Goal: Transaction & Acquisition: Purchase product/service

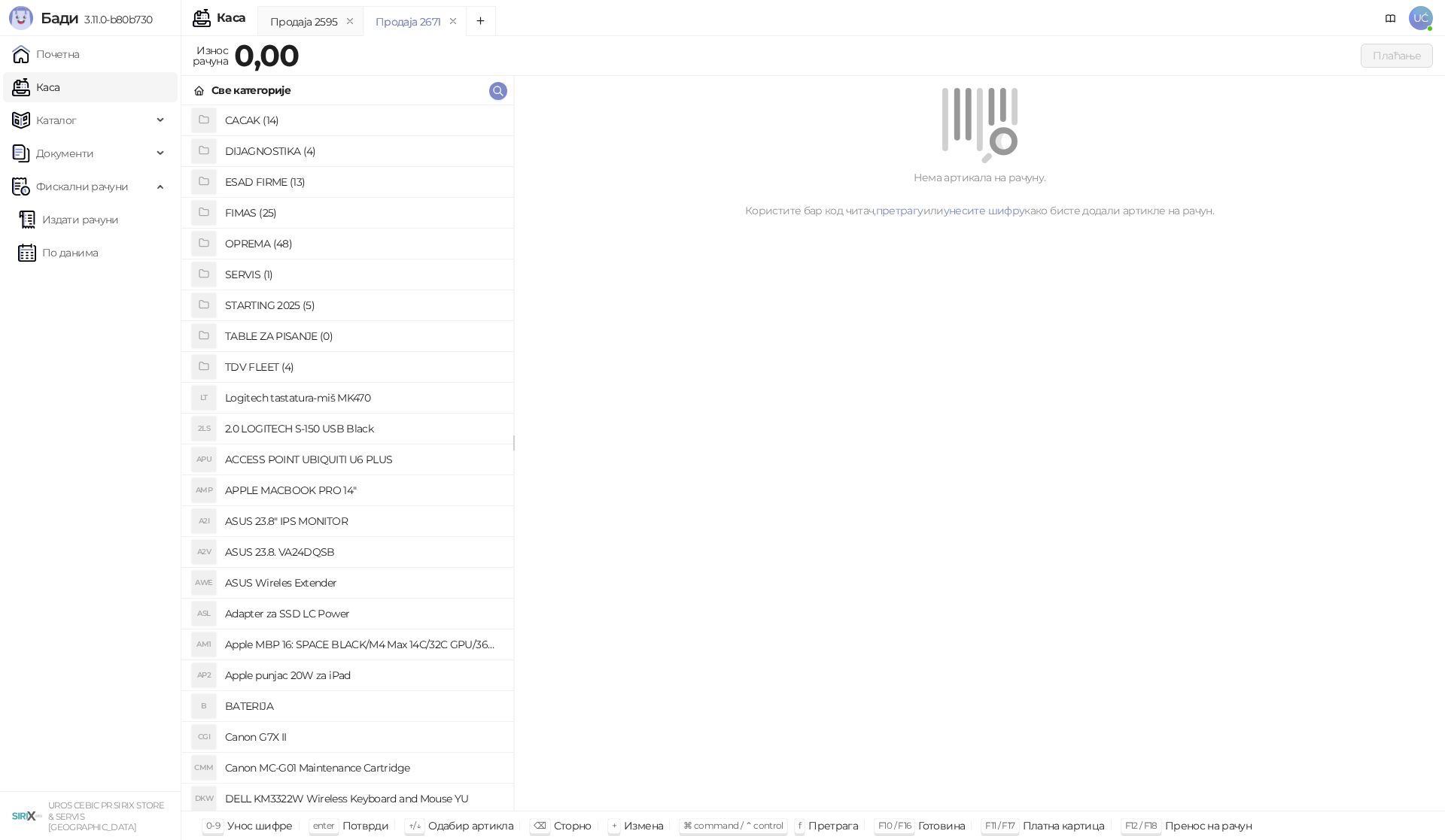
click at [258, 244] on h4 "OPREMA (48)" at bounding box center [363, 244] width 276 height 24
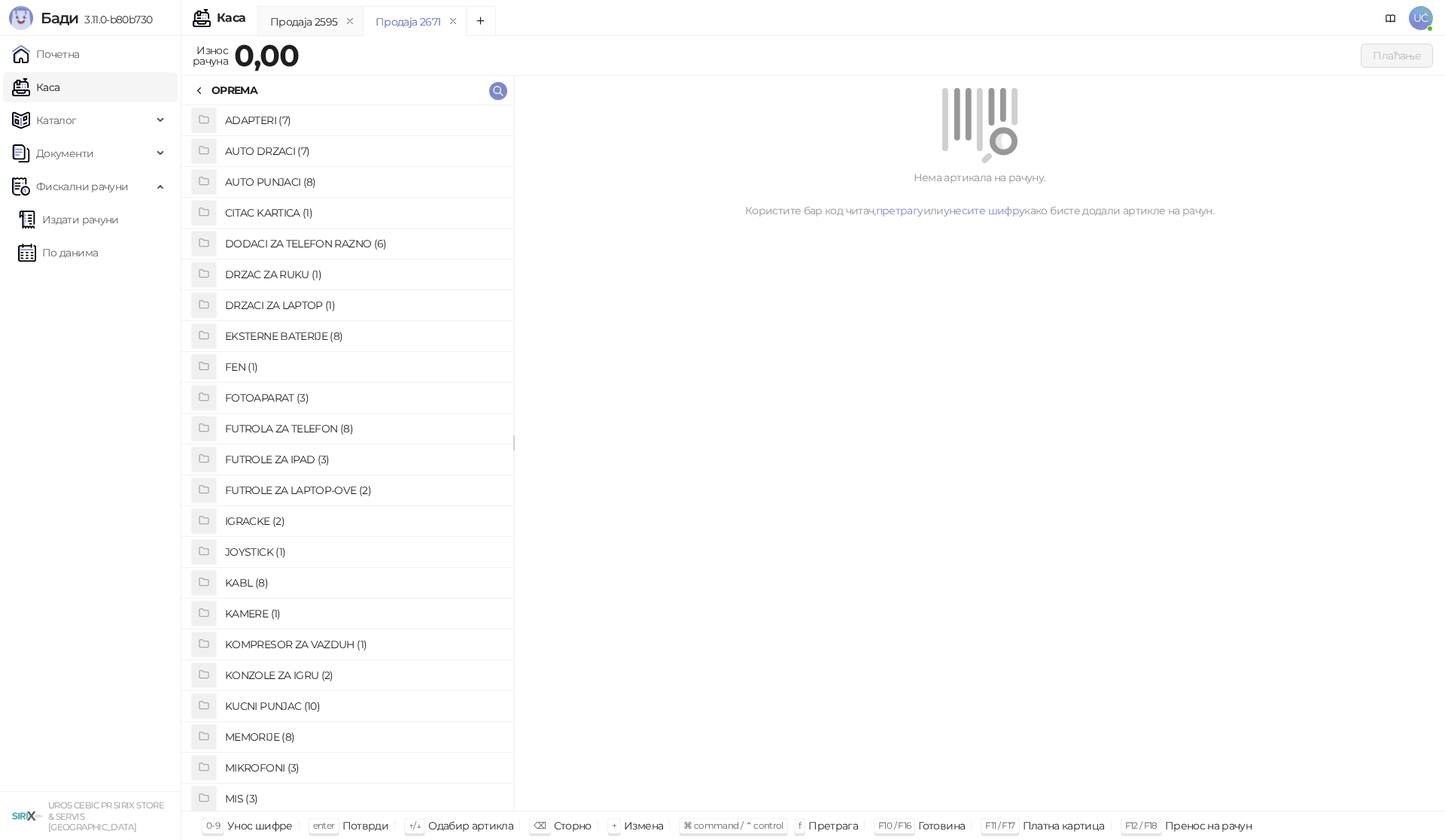
click at [291, 427] on h4 "FUTROLA ZA TELEFON (8)" at bounding box center [363, 429] width 276 height 24
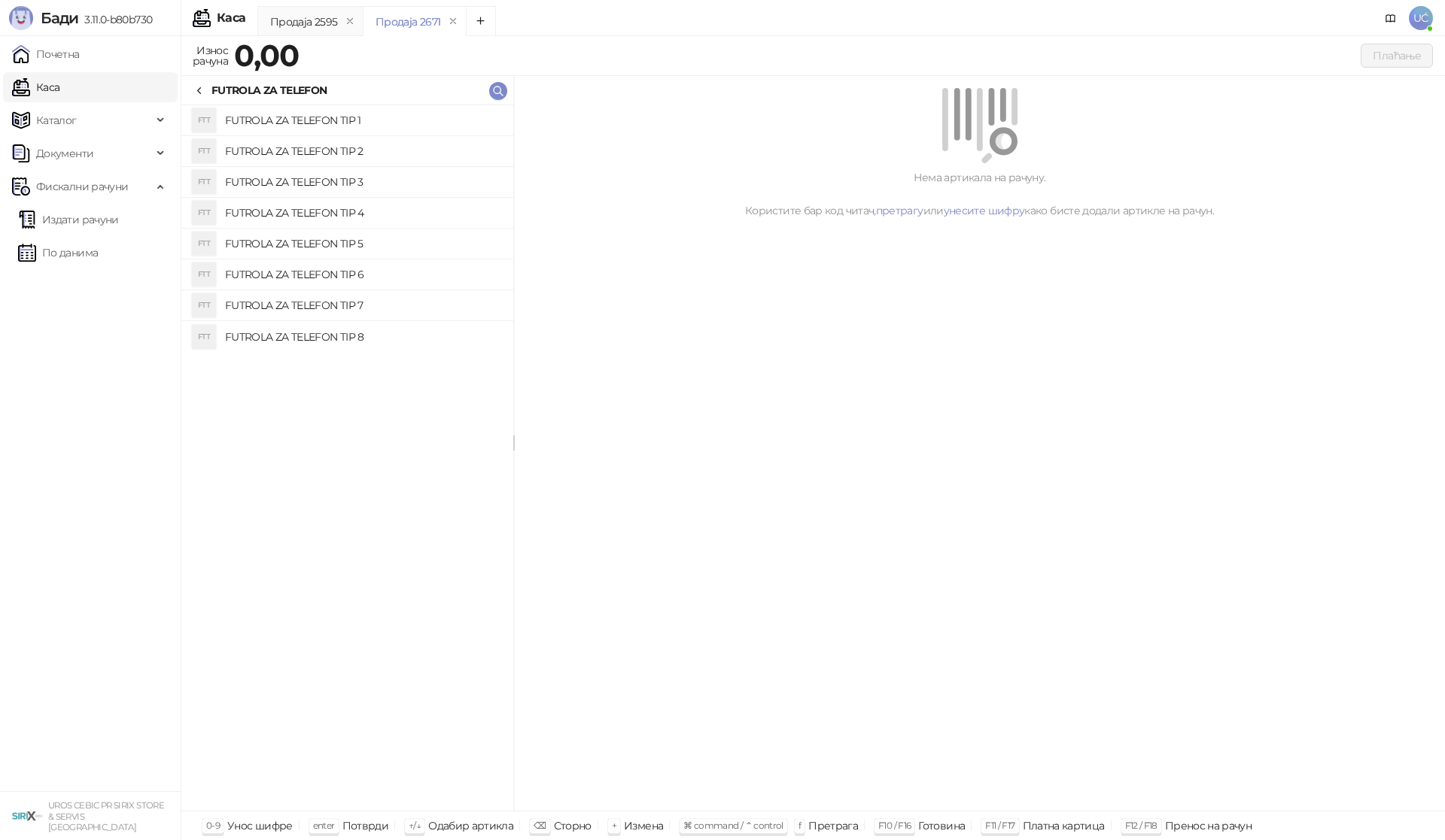
click at [371, 124] on h4 "FUTROLA ZA TELEFON TIP 1" at bounding box center [363, 120] width 276 height 24
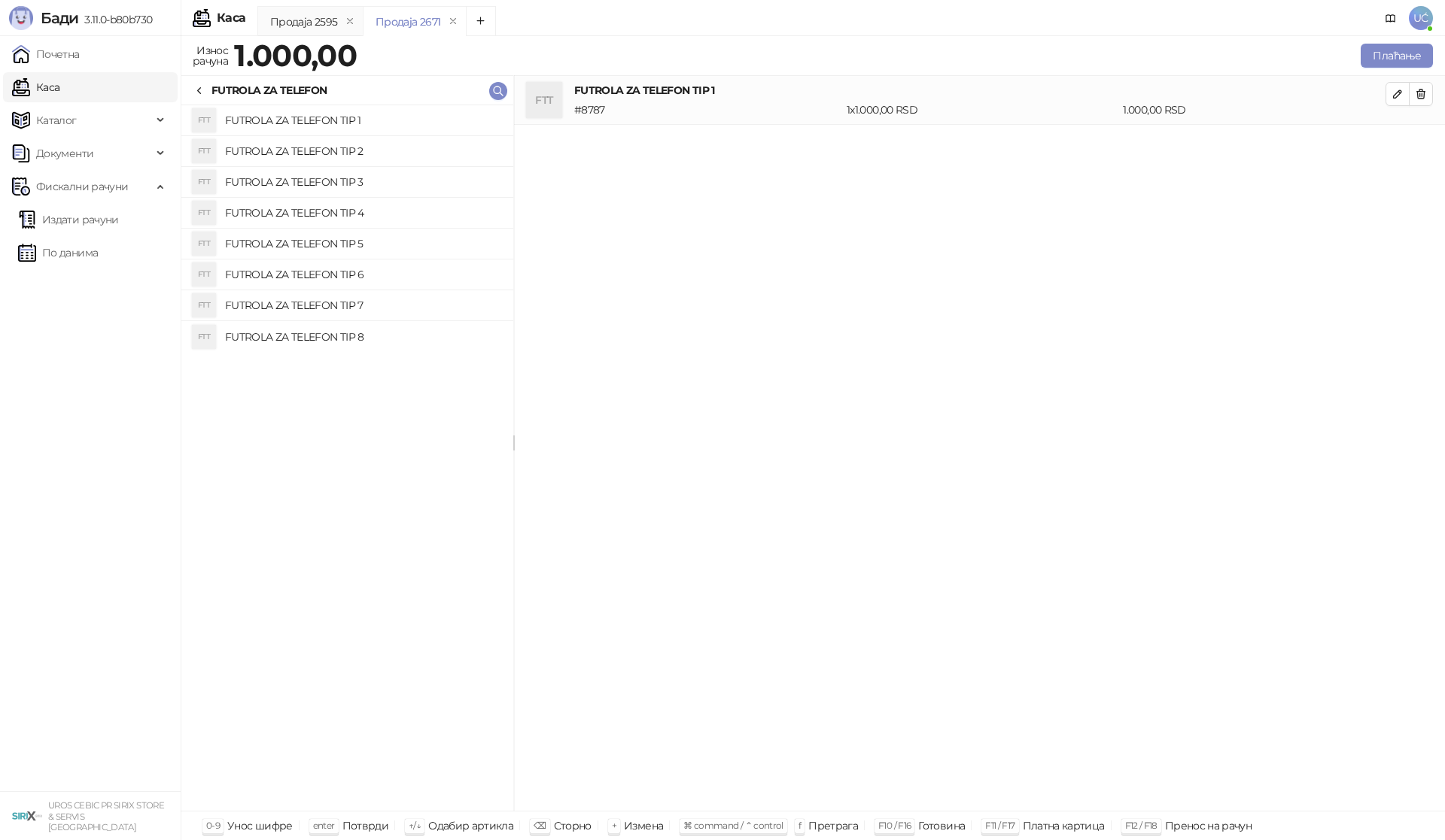
click at [200, 89] on icon at bounding box center [199, 90] width 3 height 6
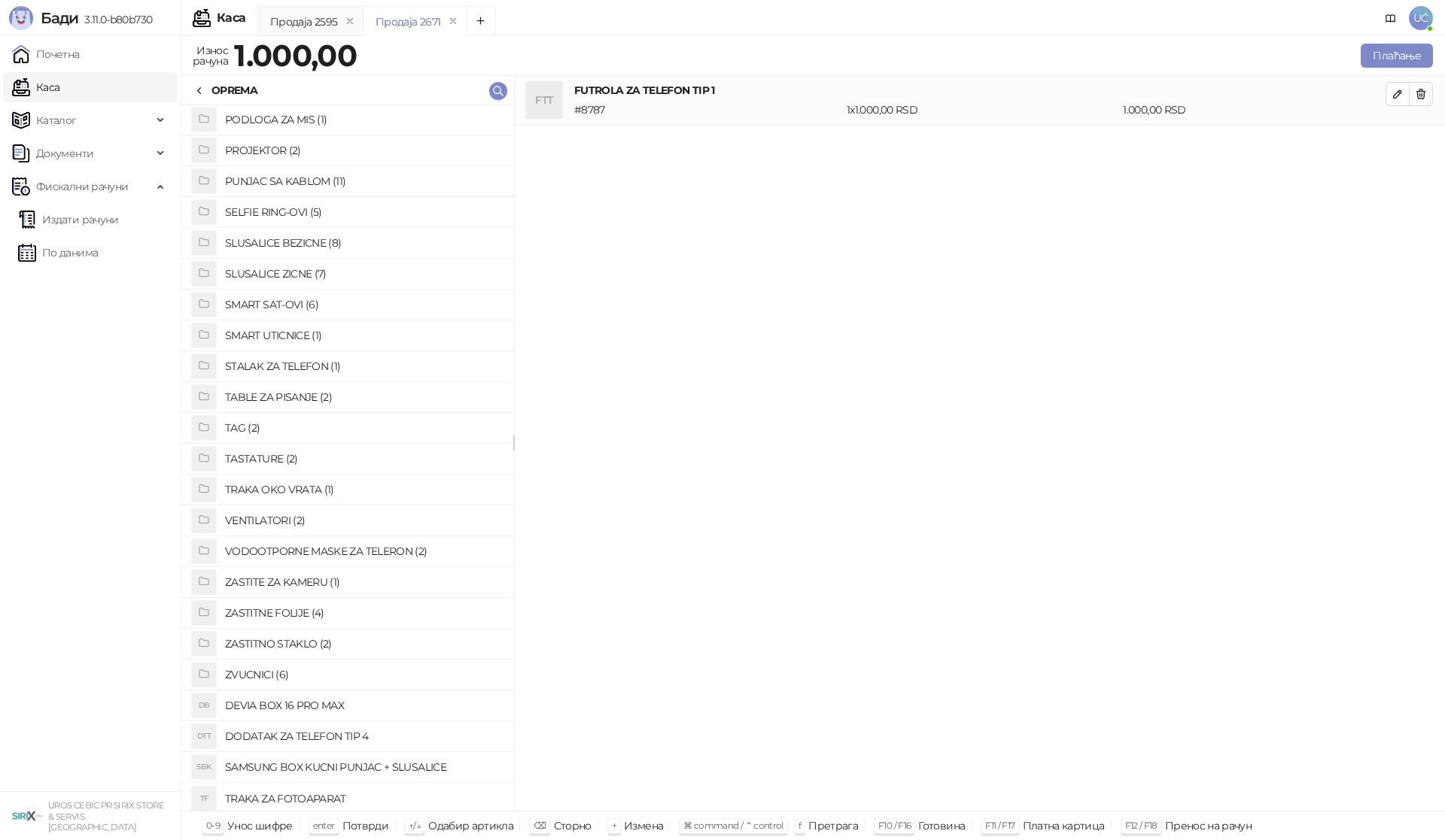
scroll to position [774, 0]
click at [302, 613] on h4 "ZASTITNE FOLIJE (4)" at bounding box center [363, 610] width 276 height 24
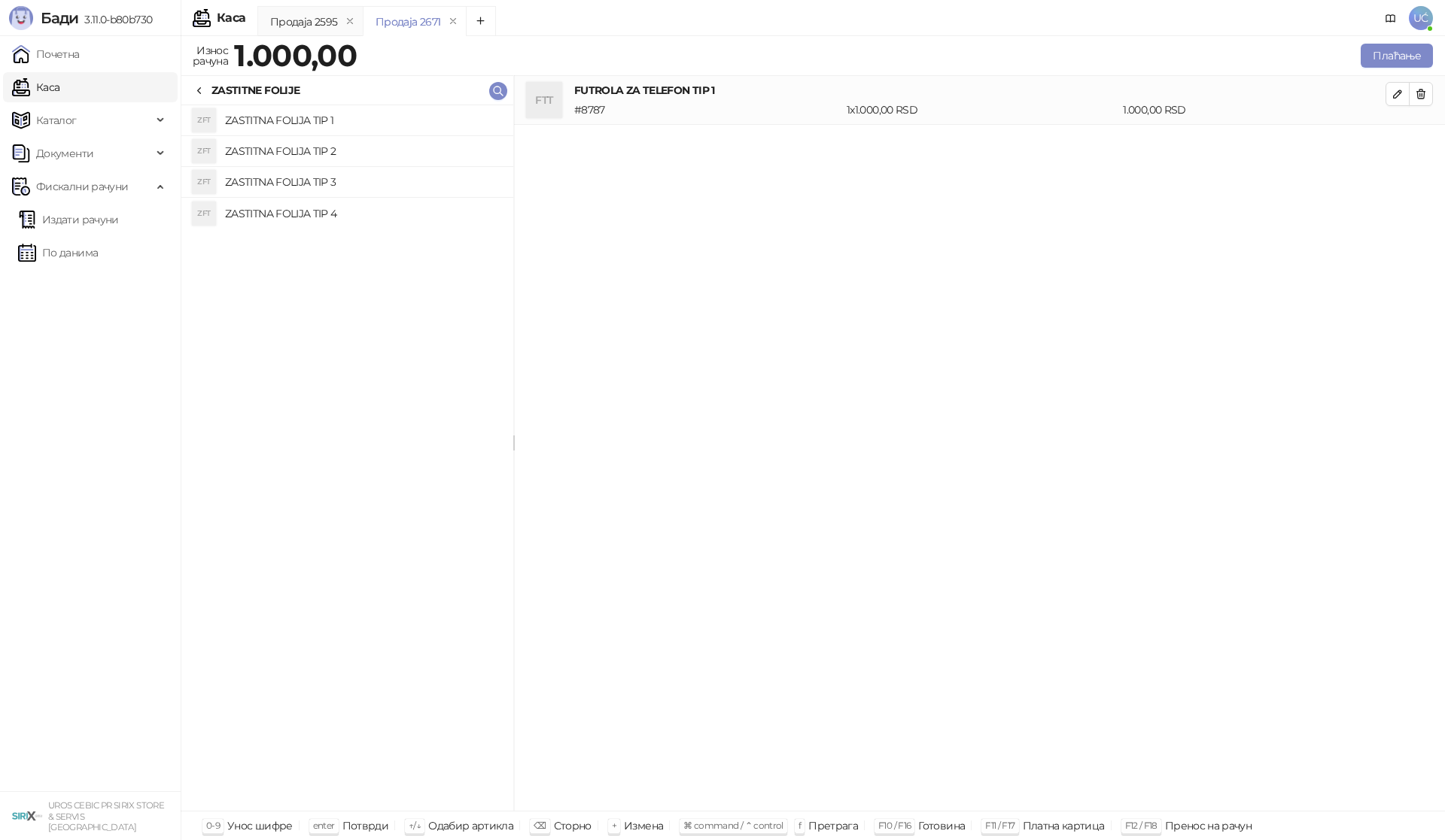
click at [203, 88] on icon at bounding box center [199, 90] width 12 height 12
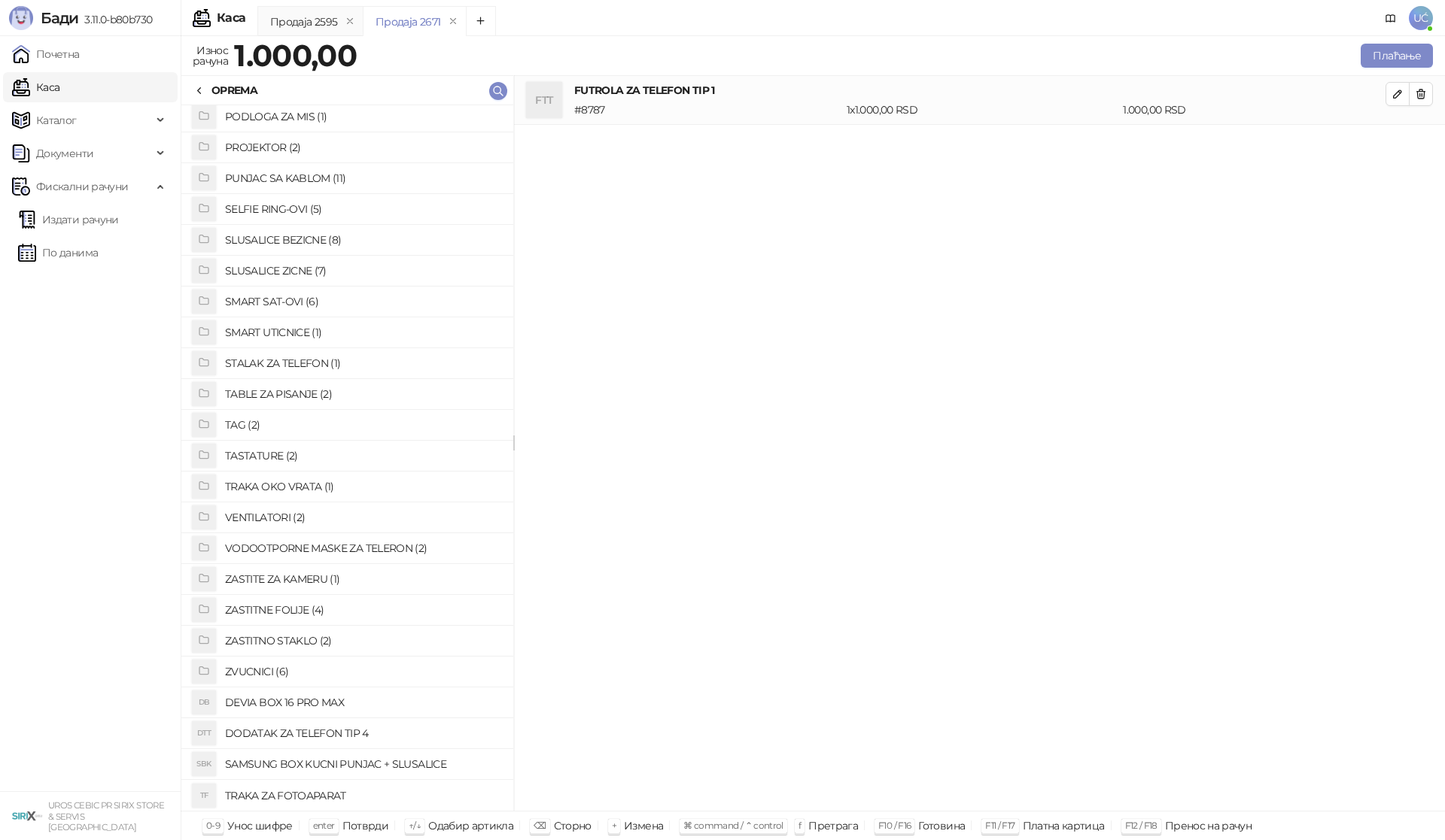
click at [308, 634] on h4 "ZASTITNO STAKLO (2)" at bounding box center [363, 641] width 276 height 24
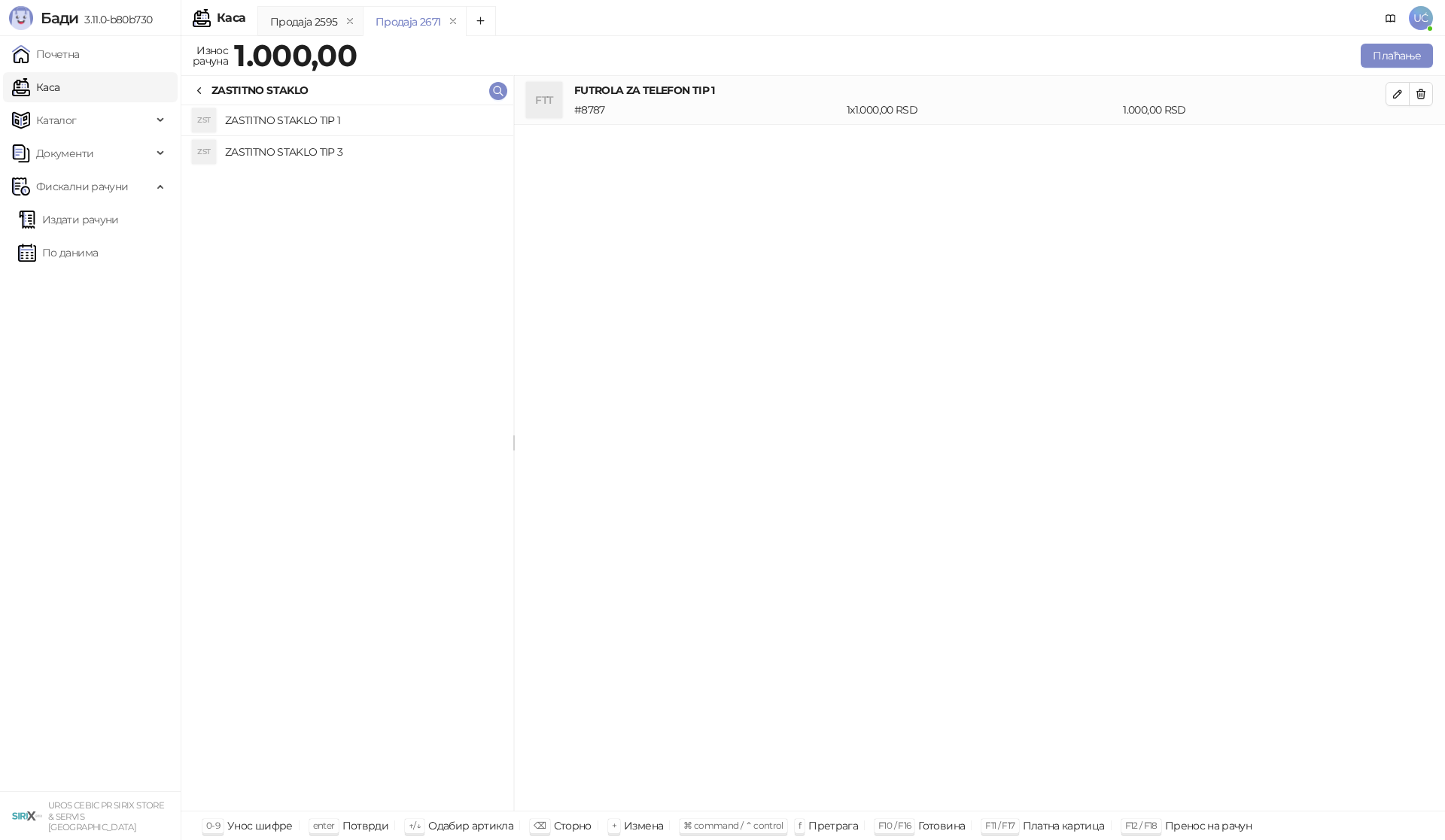
click at [349, 128] on h4 "ZASTITNO STAKLO TIP 1" at bounding box center [363, 120] width 276 height 24
click at [200, 90] on icon at bounding box center [199, 90] width 12 height 12
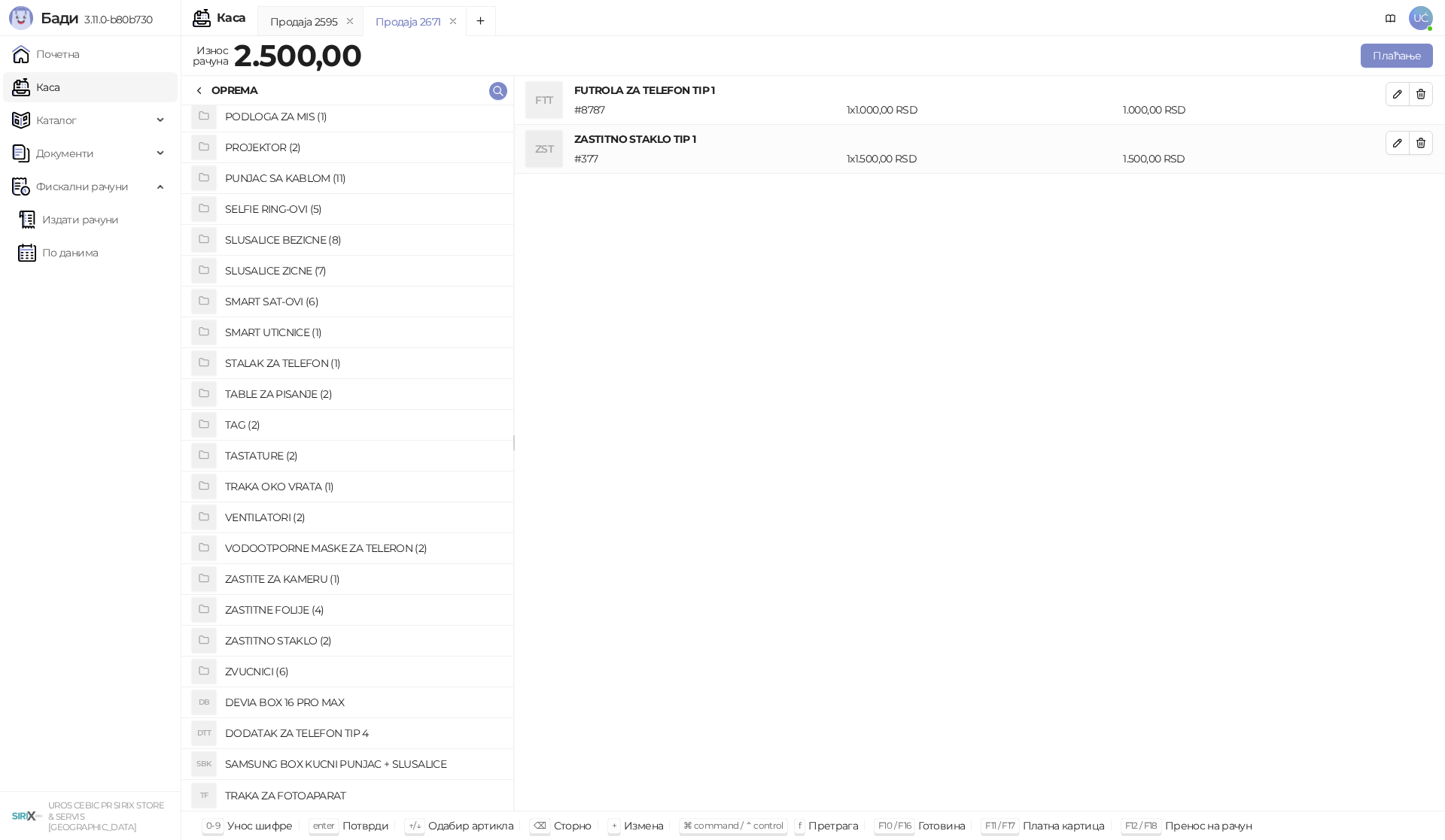
click at [200, 91] on icon at bounding box center [199, 90] width 12 height 12
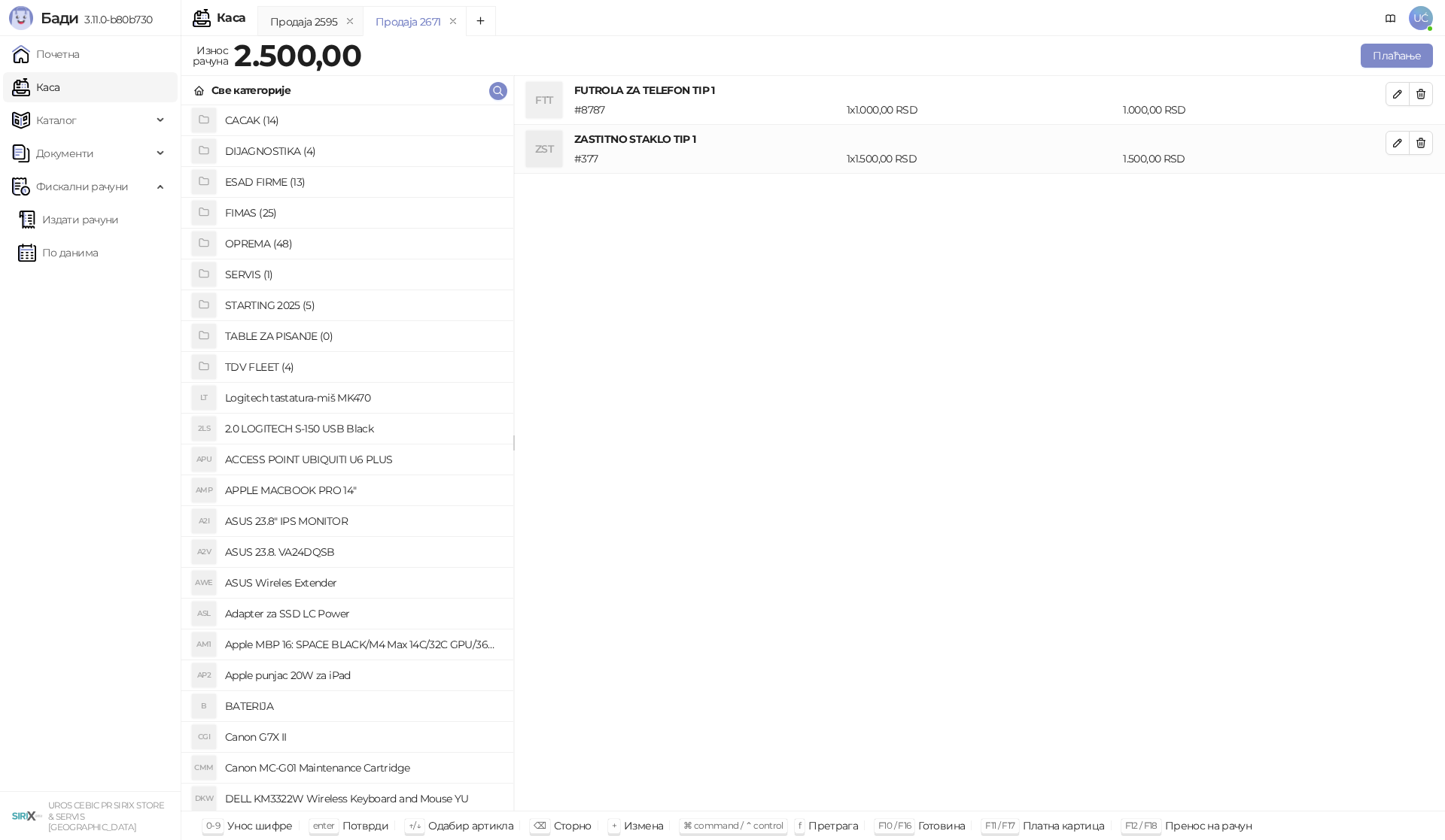
click at [261, 270] on h4 "SERVIS (1)" at bounding box center [363, 274] width 276 height 24
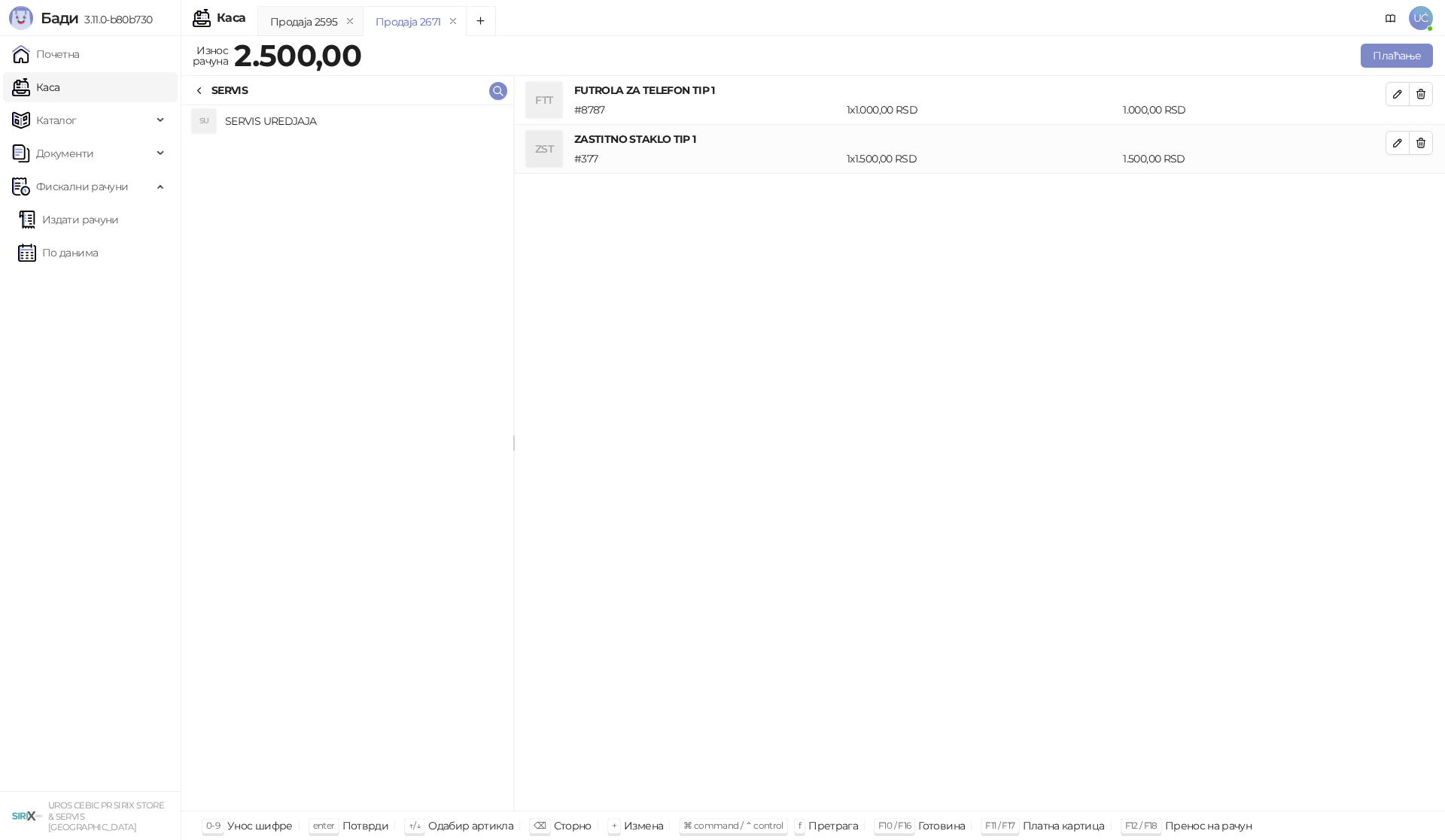
click at [311, 122] on h4 "SERVIS UREDJAJA" at bounding box center [363, 121] width 276 height 24
click at [1398, 193] on icon "button" at bounding box center [1397, 191] width 12 height 12
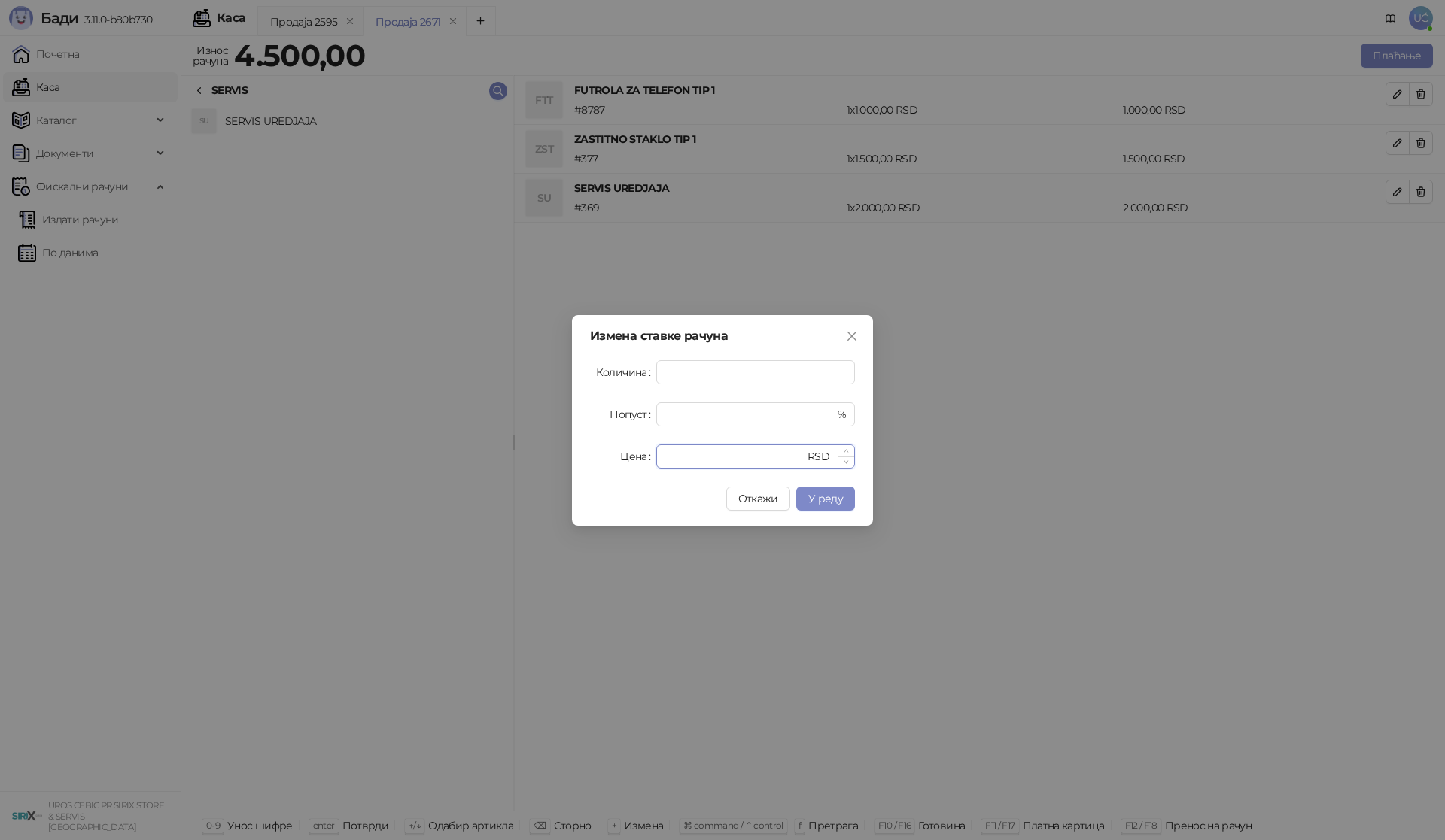
drag, startPoint x: 669, startPoint y: 458, endPoint x: 660, endPoint y: 461, distance: 9.5
click at [659, 460] on div "**** RSD" at bounding box center [755, 457] width 199 height 24
click at [829, 498] on span "У реду" at bounding box center [825, 498] width 34 height 14
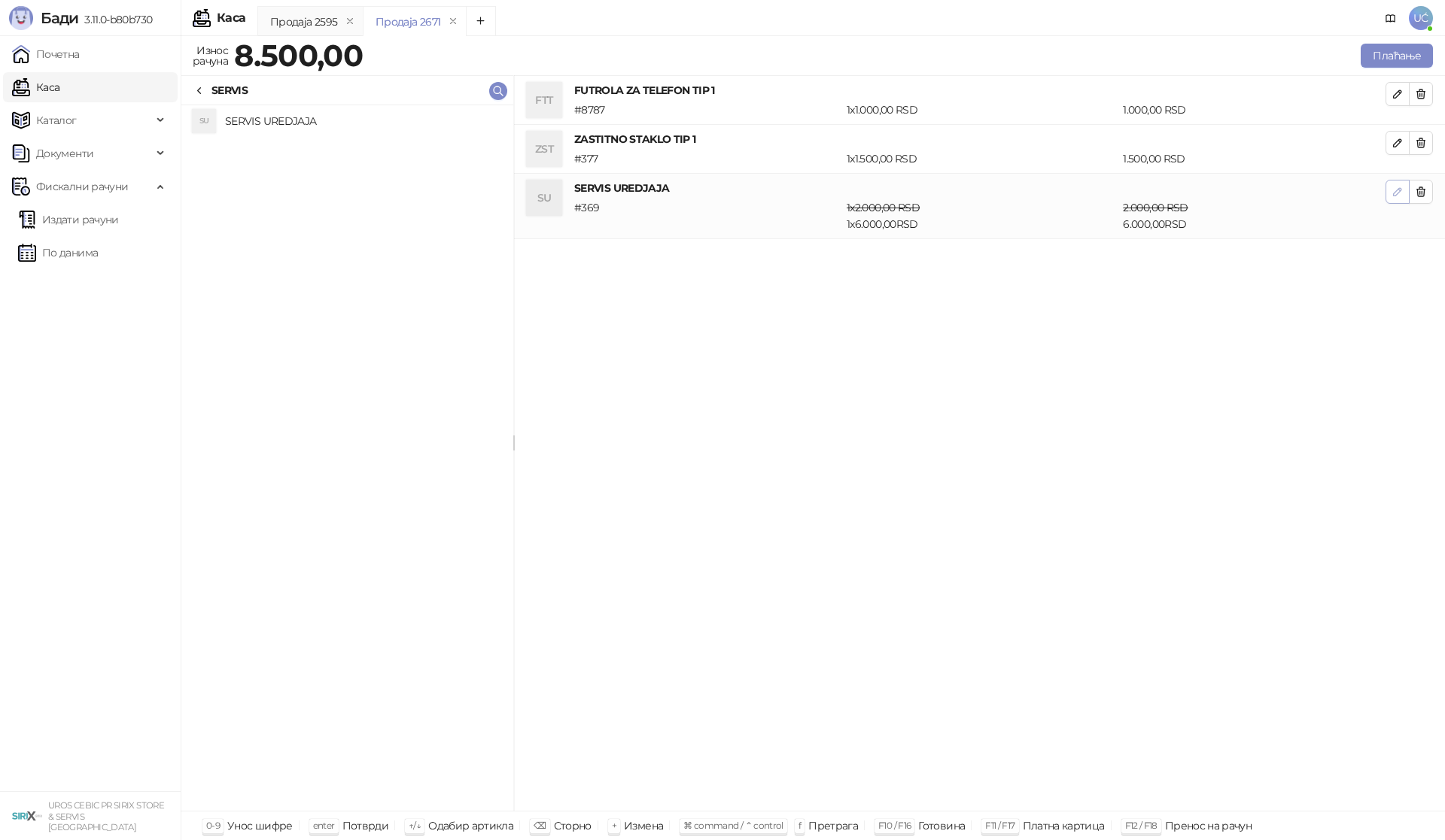
click at [1398, 193] on icon "button" at bounding box center [1397, 191] width 12 height 12
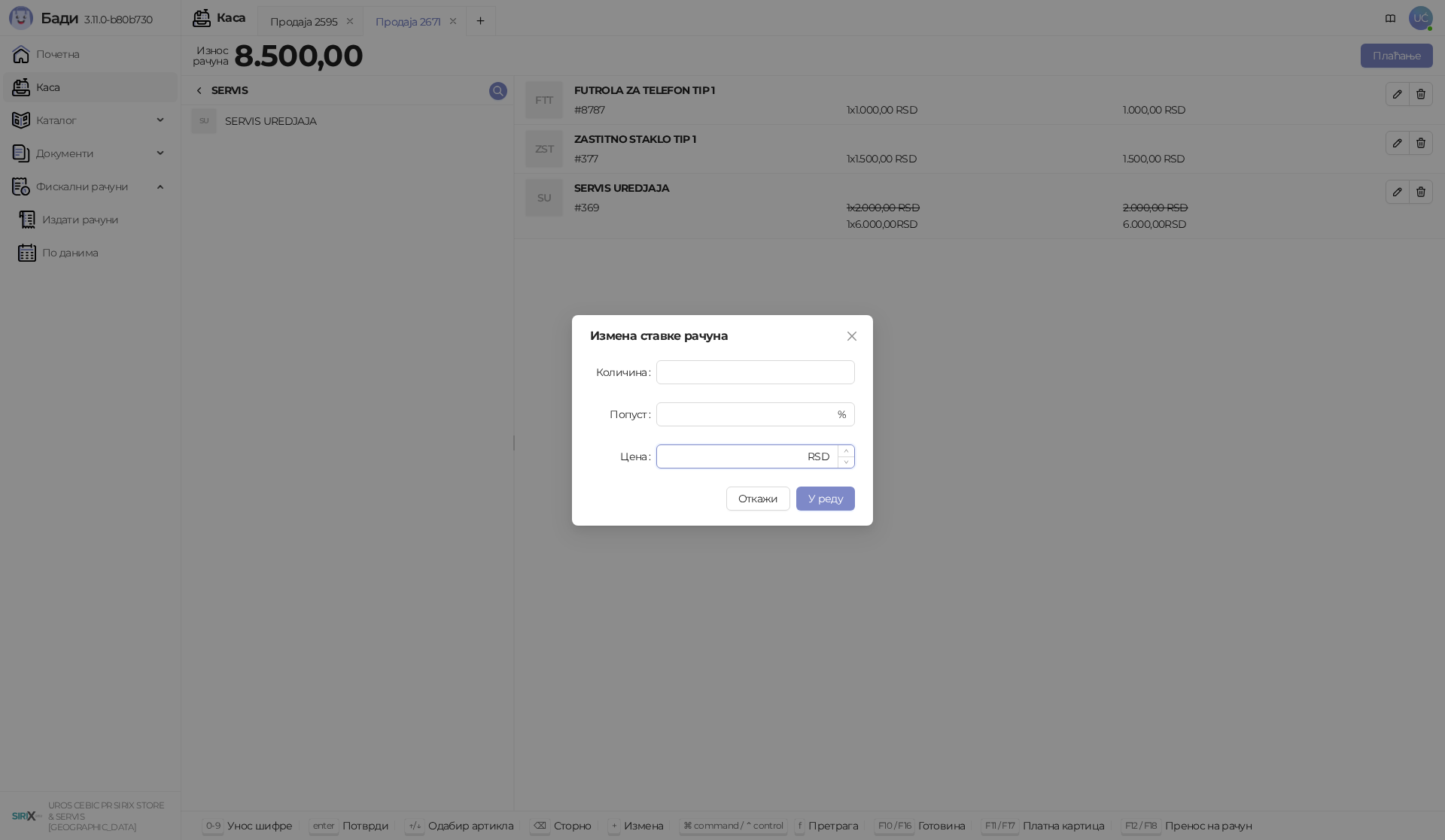
drag, startPoint x: 670, startPoint y: 458, endPoint x: 662, endPoint y: 458, distance: 8.0
click at [662, 458] on div "**** RSD" at bounding box center [755, 457] width 199 height 24
type input "****"
click at [812, 498] on span "У реду" at bounding box center [825, 498] width 34 height 14
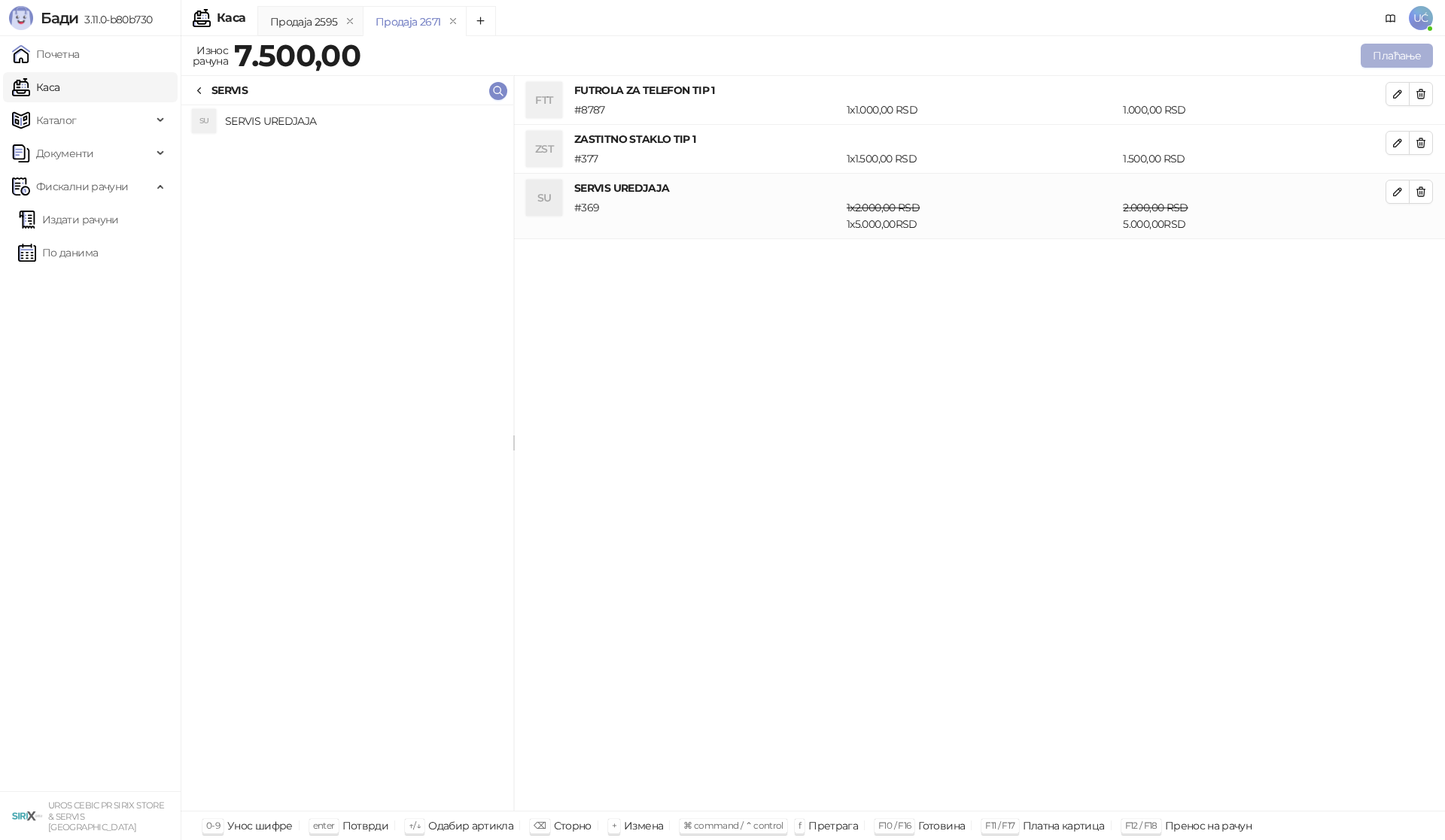
click at [1385, 59] on button "Плаћање" at bounding box center [1397, 55] width 72 height 24
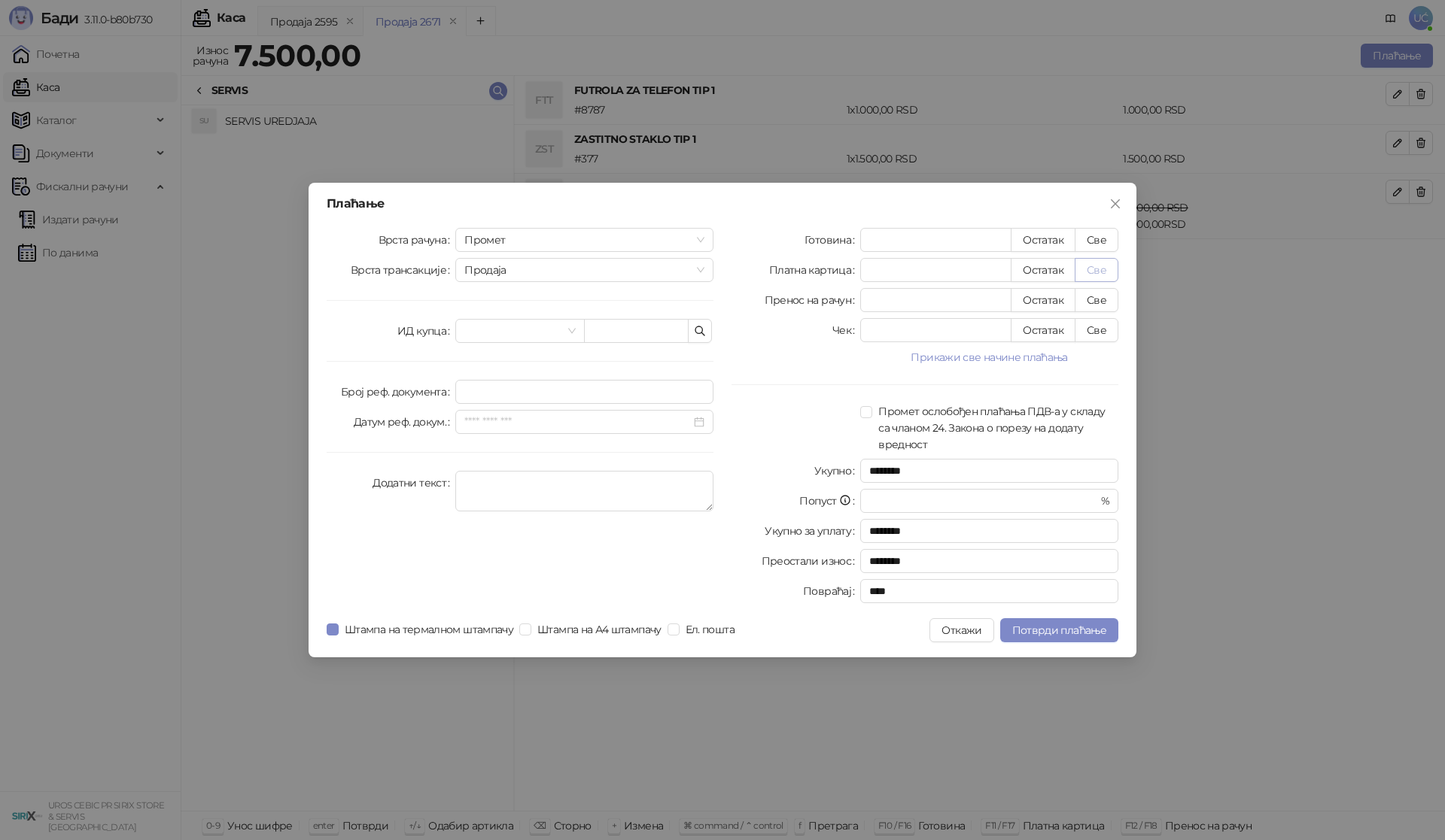
click at [1104, 270] on button "Све" at bounding box center [1096, 270] width 43 height 24
type input "****"
click at [571, 335] on span at bounding box center [520, 330] width 111 height 22
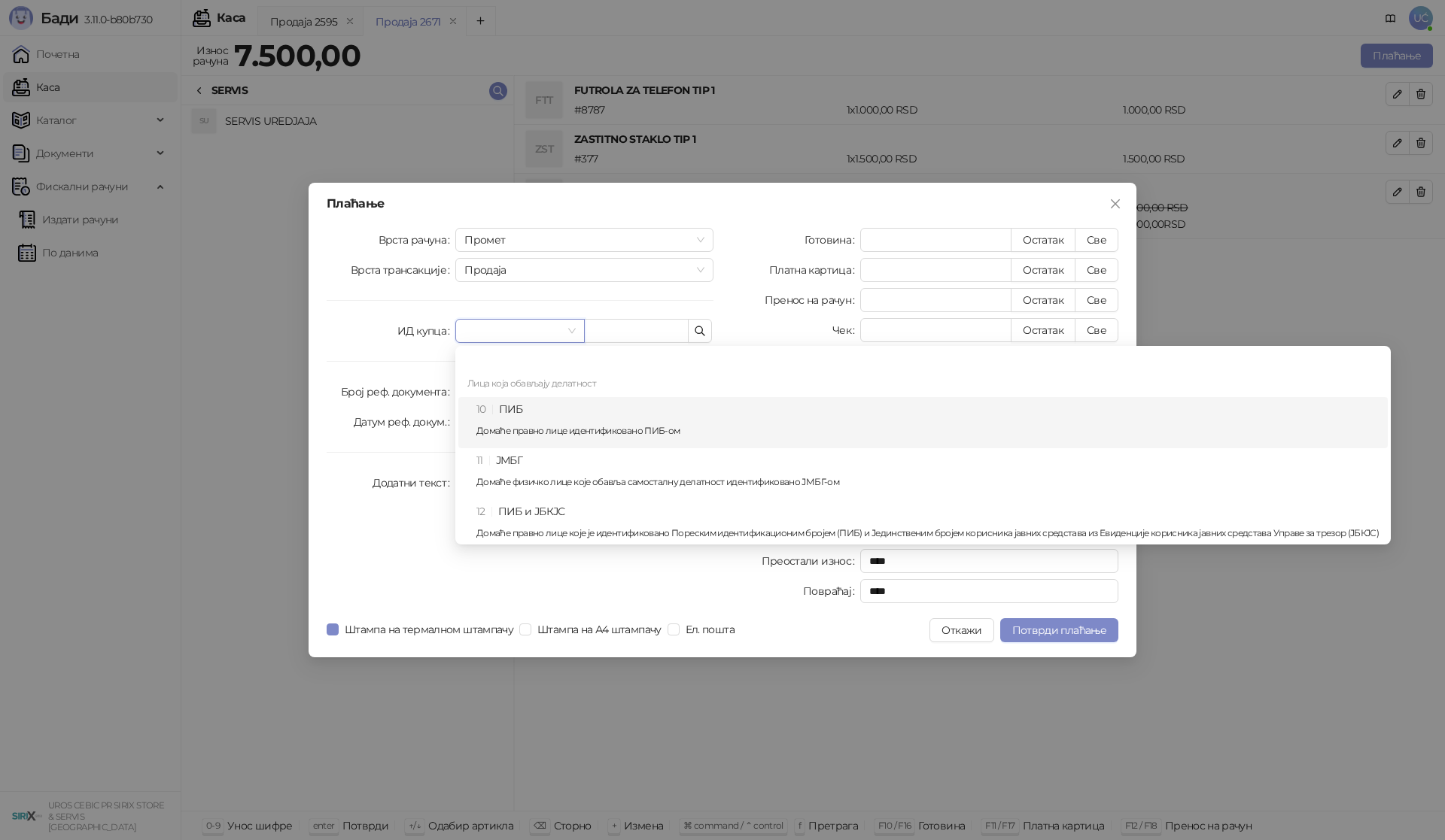
click at [521, 413] on div "10 ПИБ Домаће правно лице идентификовано ПИБ-ом" at bounding box center [927, 422] width 902 height 43
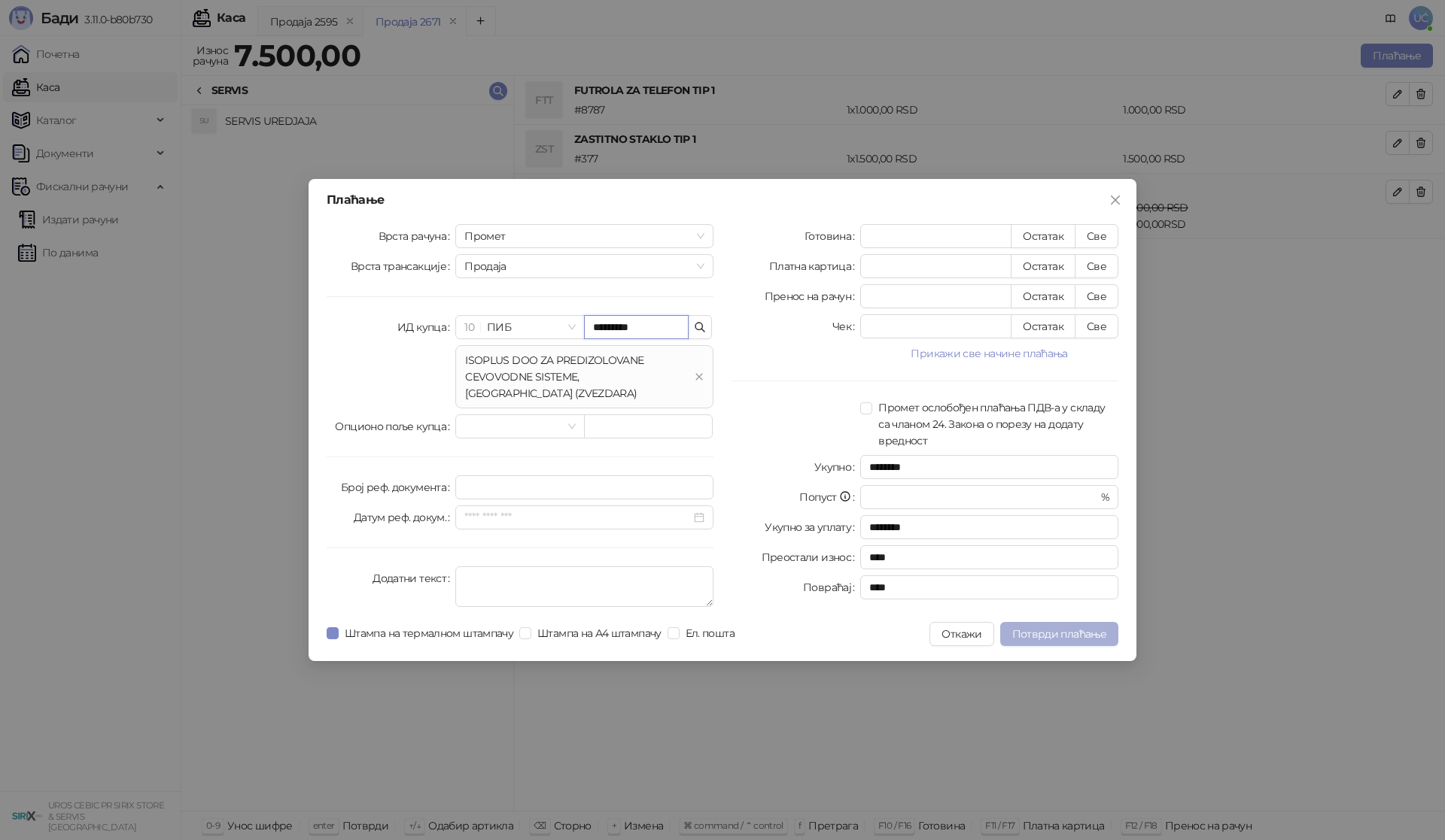
type input "*********"
click at [1051, 633] on span "Потврди плаћање" at bounding box center [1059, 634] width 94 height 14
